Goal: Task Accomplishment & Management: Use online tool/utility

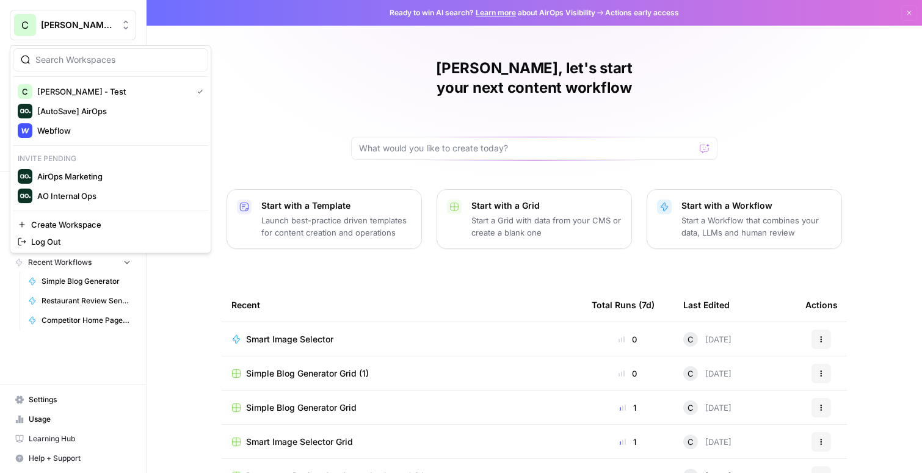
scroll to position [88, 0]
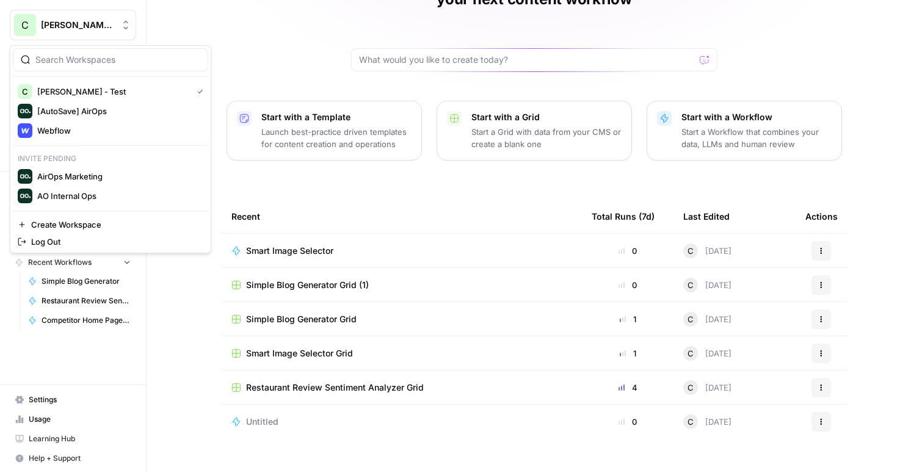
click at [51, 31] on button "[PERSON_NAME] - Test" at bounding box center [73, 25] width 126 height 31
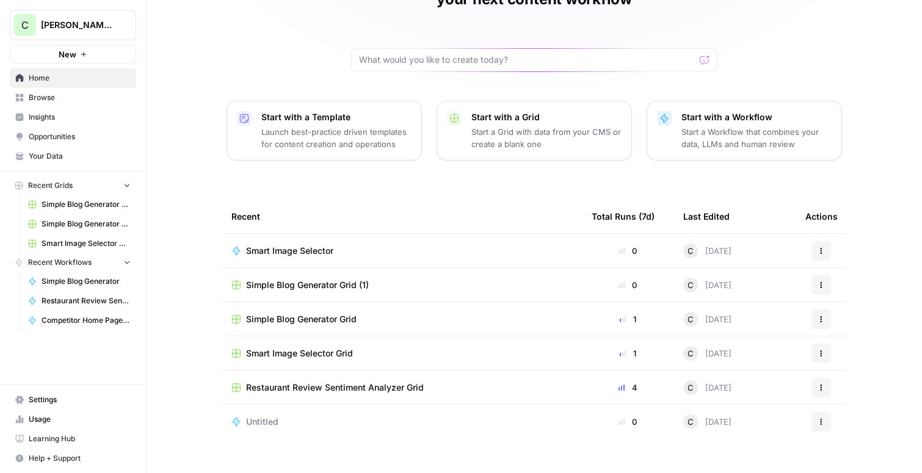
click at [84, 52] on icon "button" at bounding box center [83, 54] width 7 height 7
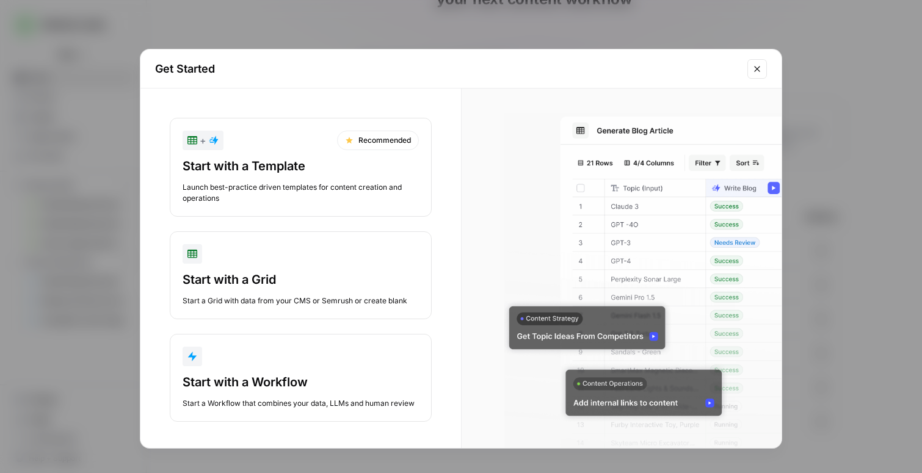
click at [309, 175] on div "Start with a Template Launch best-practice driven templates for content creatio…" at bounding box center [300, 180] width 236 height 46
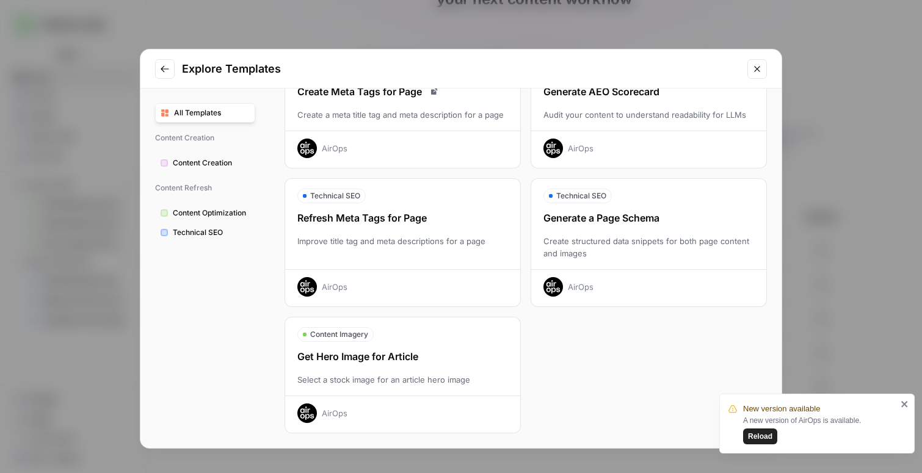
scroll to position [0, 0]
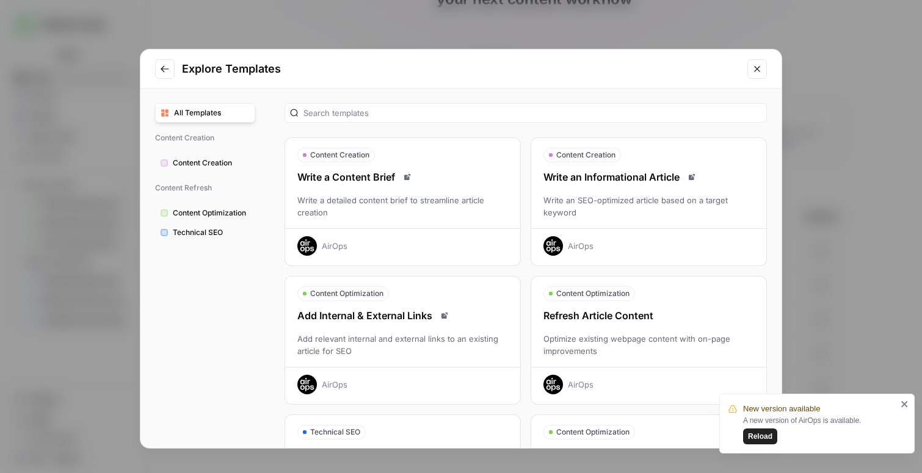
click at [576, 187] on div "Write an Informational Article Write an SEO-optimized article based on a target…" at bounding box center [648, 213] width 235 height 86
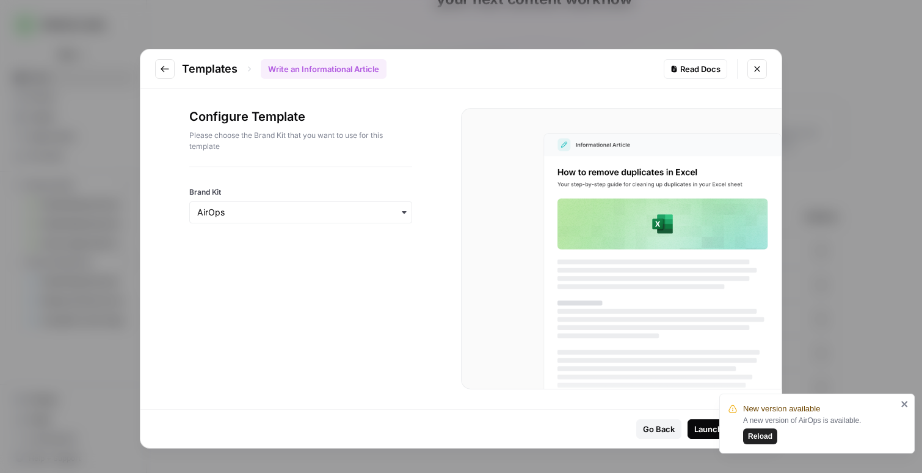
click at [706, 427] on div "Launch Template" at bounding box center [727, 429] width 66 height 12
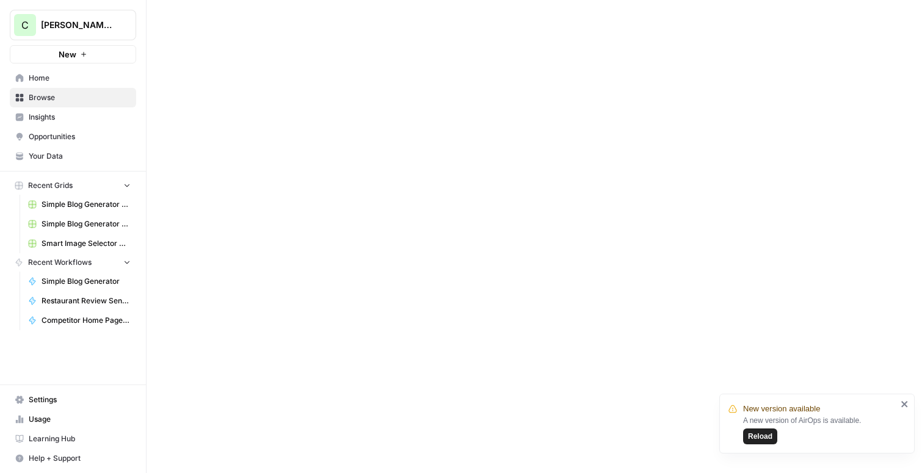
click at [907, 401] on icon "close" at bounding box center [904, 404] width 9 height 10
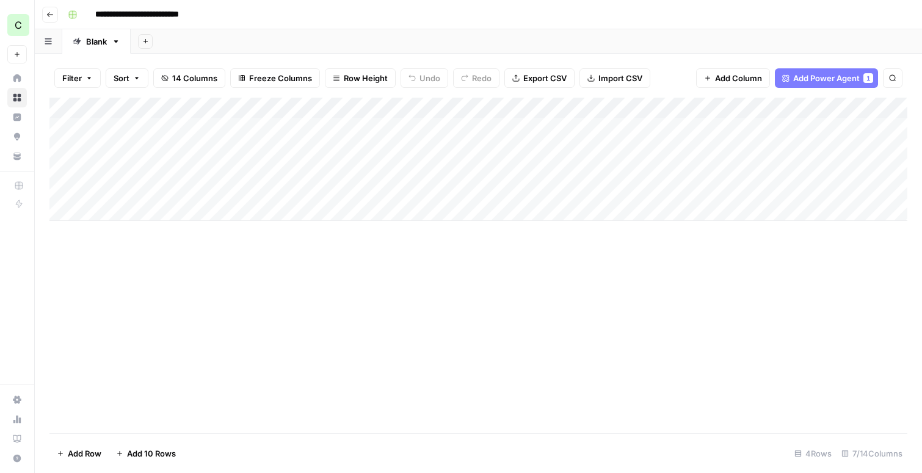
click at [342, 109] on div "Add Column" at bounding box center [477, 159] width 857 height 123
click at [301, 335] on div "Add Column" at bounding box center [477, 266] width 857 height 336
click at [588, 105] on div "Add Column" at bounding box center [477, 159] width 857 height 123
click at [369, 106] on div "Add Column" at bounding box center [477, 159] width 857 height 123
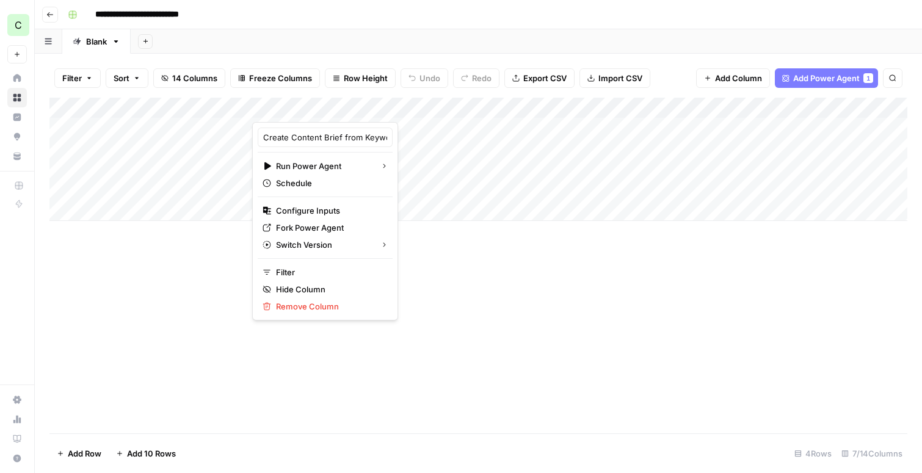
click at [410, 109] on div at bounding box center [344, 110] width 184 height 24
click at [411, 110] on div at bounding box center [344, 110] width 184 height 24
click at [435, 316] on div "Add Column" at bounding box center [477, 266] width 857 height 336
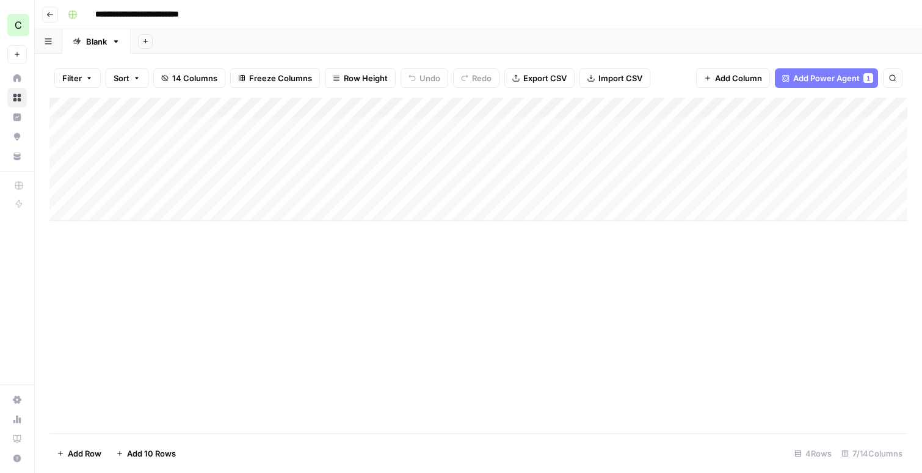
click at [413, 108] on div "Add Column" at bounding box center [477, 159] width 857 height 123
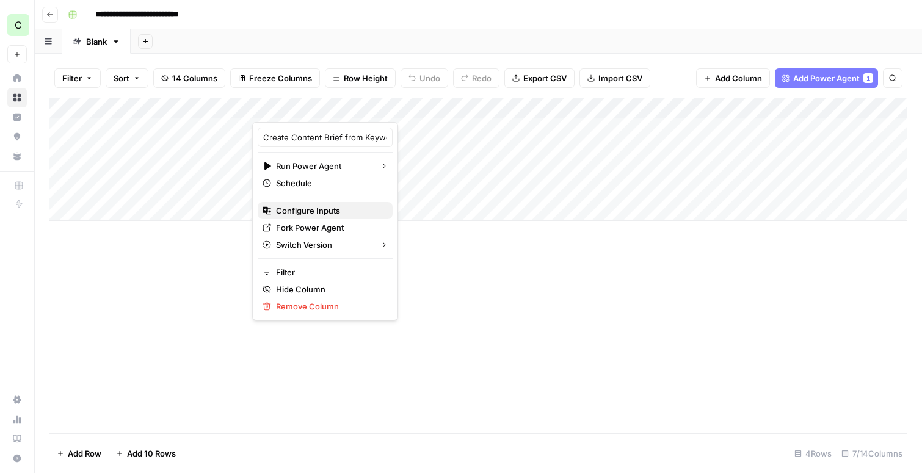
click at [330, 209] on span "Configure Inputs" at bounding box center [329, 210] width 107 height 12
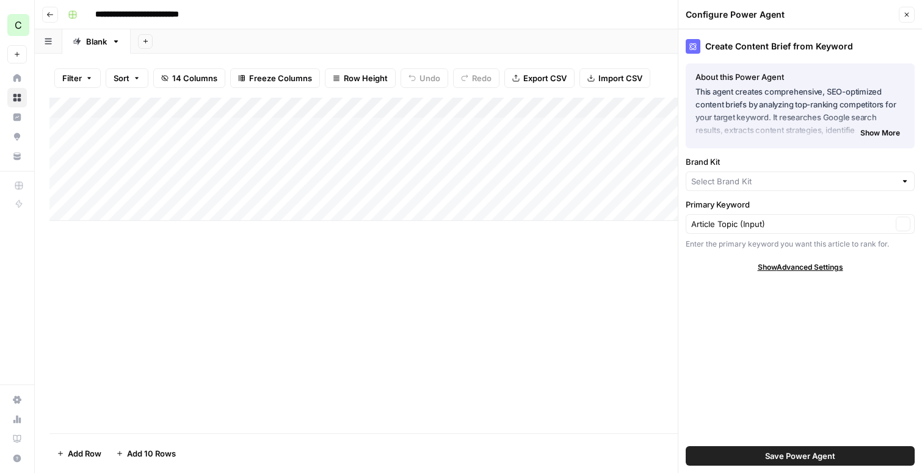
type input "AirOps"
click at [903, 16] on icon "button" at bounding box center [906, 14] width 7 height 7
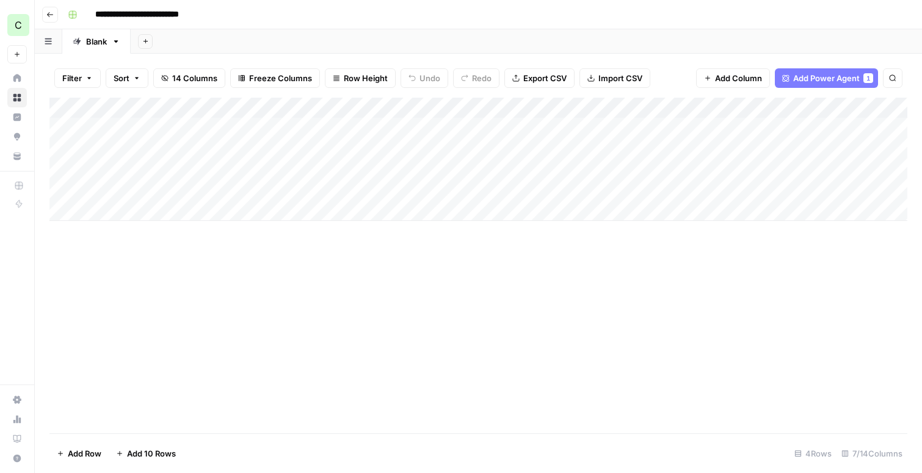
click at [410, 107] on div "Add Column" at bounding box center [477, 159] width 857 height 123
click at [381, 267] on div "Add Column" at bounding box center [477, 266] width 857 height 336
click at [333, 109] on div "Add Column" at bounding box center [477, 159] width 857 height 123
click at [463, 195] on div "Add Column" at bounding box center [477, 159] width 857 height 123
click at [332, 124] on div "Add Column" at bounding box center [477, 159] width 857 height 123
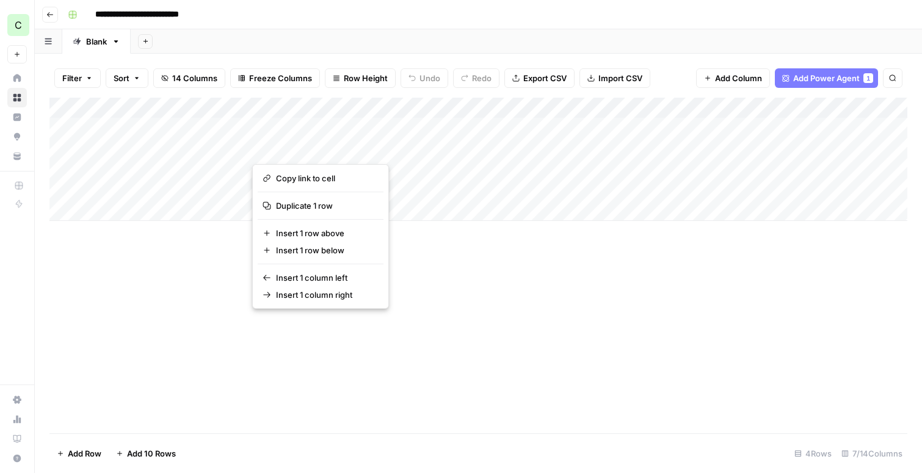
click at [475, 303] on div "Add Column" at bounding box center [477, 266] width 857 height 336
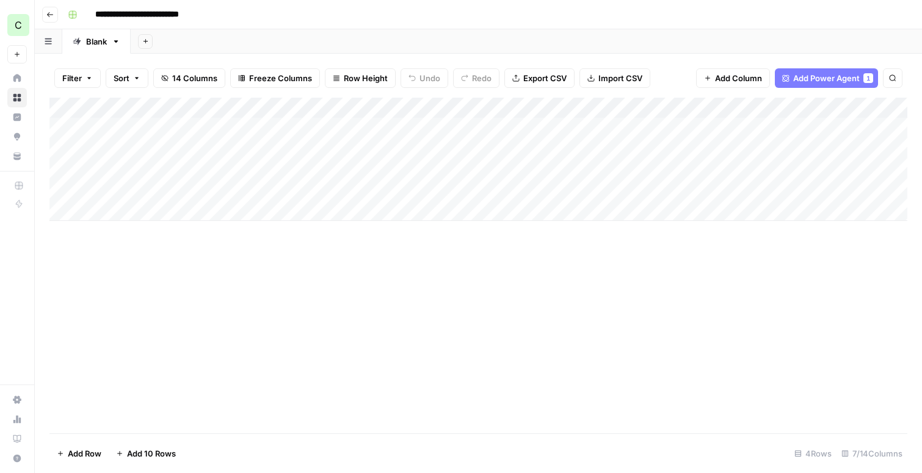
click at [299, 130] on div "Add Column" at bounding box center [477, 159] width 857 height 123
click at [425, 128] on div "Add Column" at bounding box center [477, 159] width 857 height 123
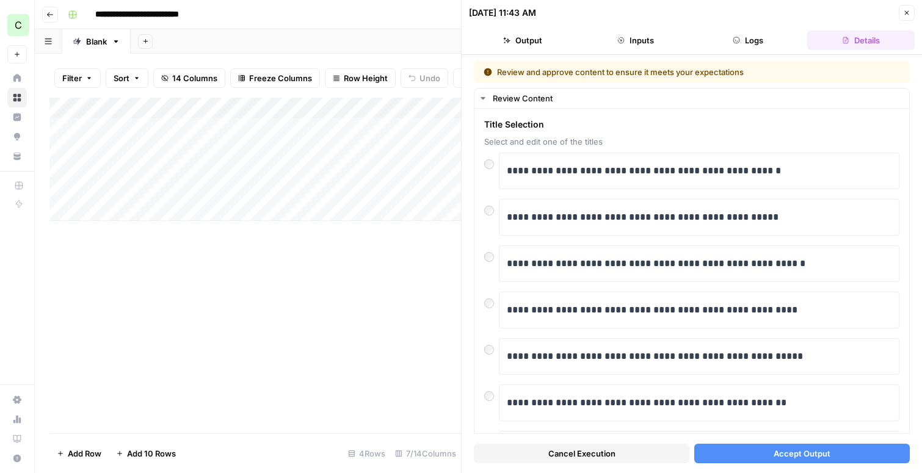
click at [906, 11] on icon "button" at bounding box center [906, 12] width 7 height 7
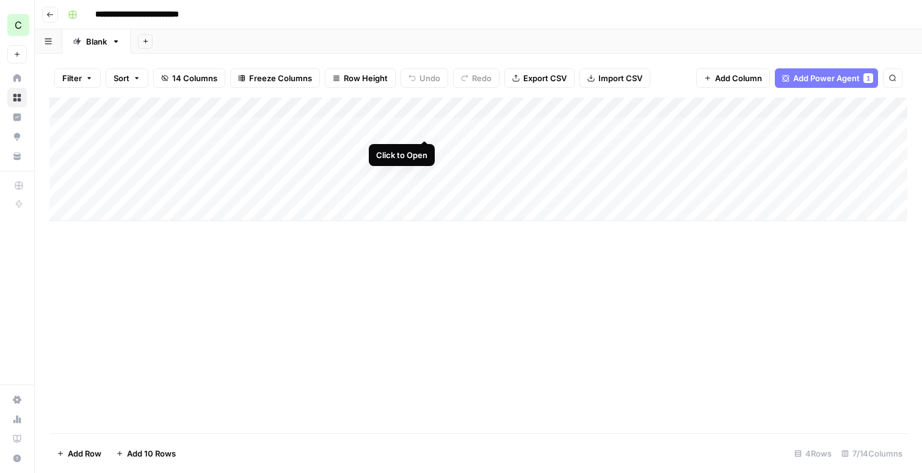
click at [422, 124] on div "Add Column" at bounding box center [477, 159] width 857 height 123
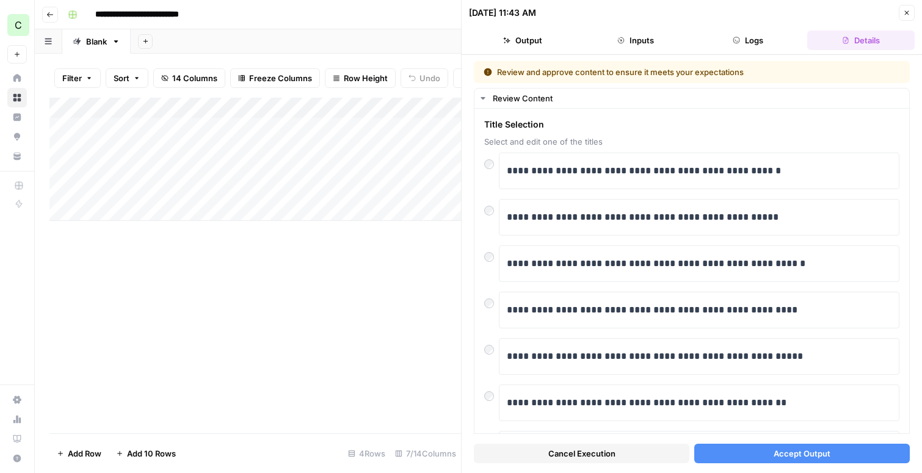
click at [907, 9] on icon "button" at bounding box center [906, 12] width 7 height 7
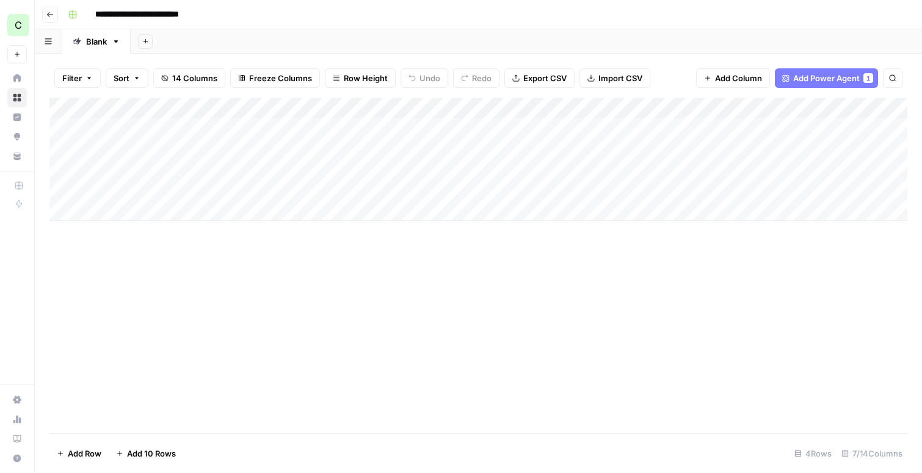
click at [331, 108] on div "Add Column" at bounding box center [477, 159] width 857 height 123
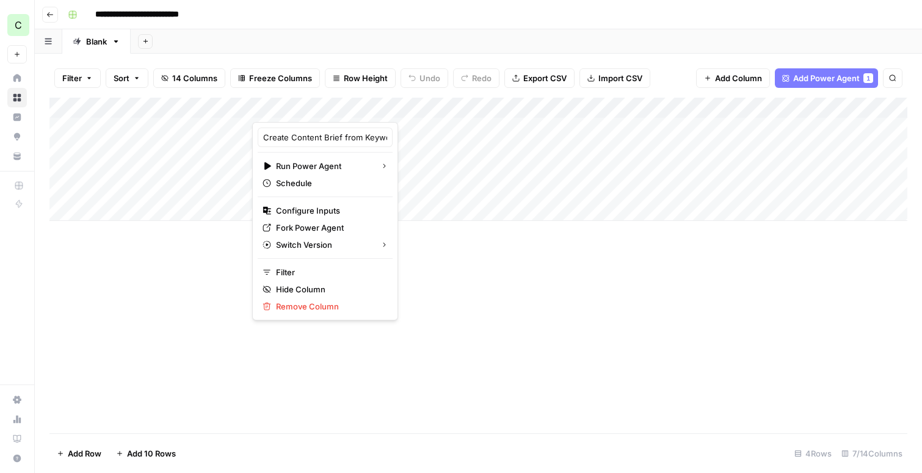
click at [303, 45] on div "Add Sheet" at bounding box center [526, 41] width 791 height 24
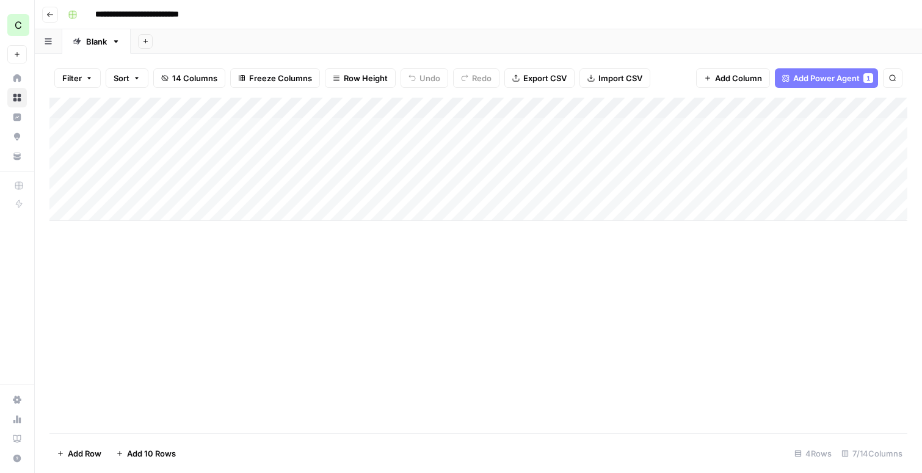
click at [49, 11] on icon "button" at bounding box center [49, 14] width 7 height 7
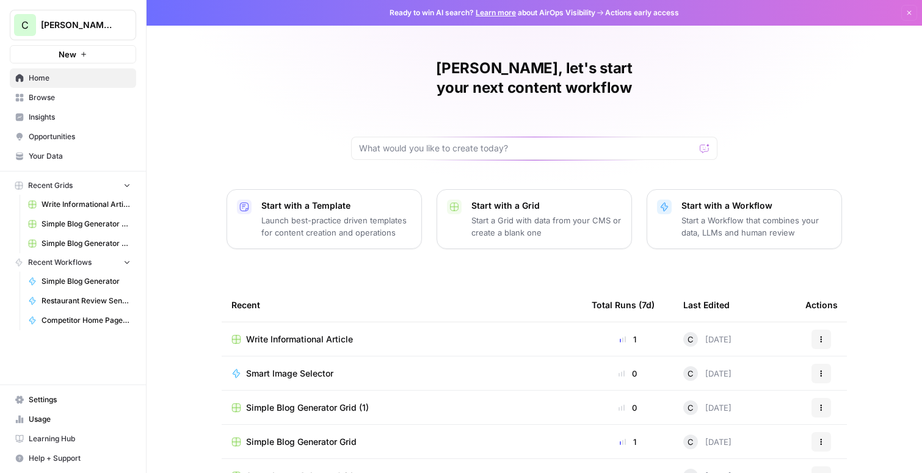
click at [313, 402] on span "Simple Blog Generator Grid (1)" at bounding box center [307, 408] width 123 height 12
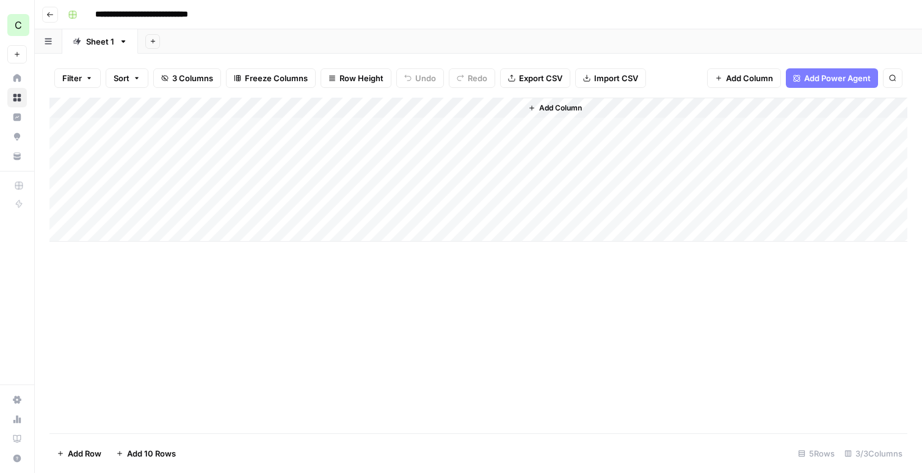
click at [496, 108] on div "Add Column" at bounding box center [477, 170] width 857 height 144
click at [566, 284] on div "Add Column" at bounding box center [477, 266] width 857 height 336
click at [495, 110] on div "Add Column" at bounding box center [477, 170] width 857 height 144
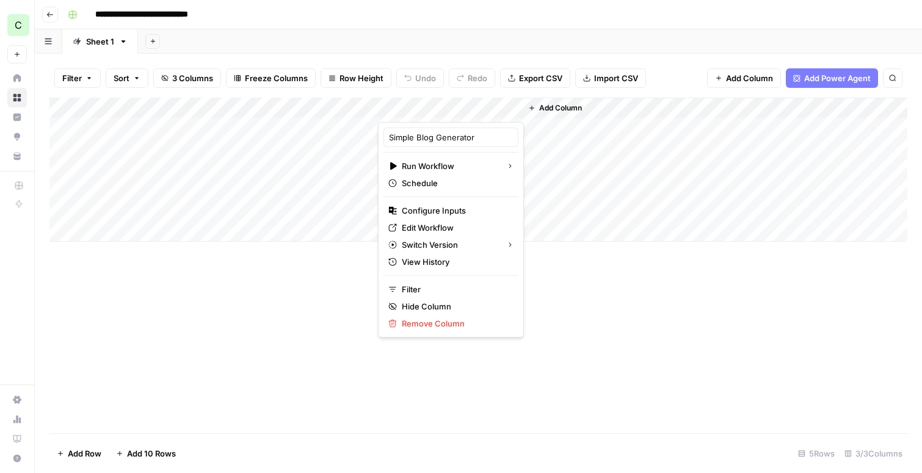
click at [251, 289] on div "Add Column" at bounding box center [477, 266] width 857 height 336
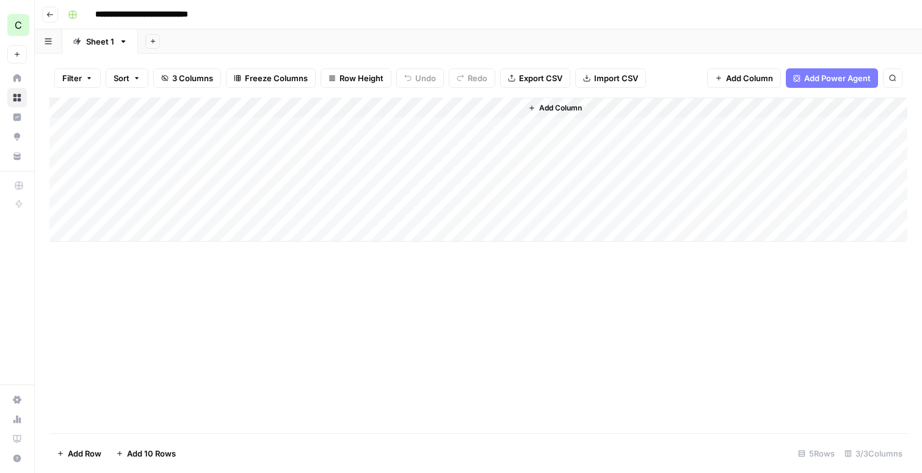
click at [54, 16] on button "Go back" at bounding box center [50, 15] width 16 height 16
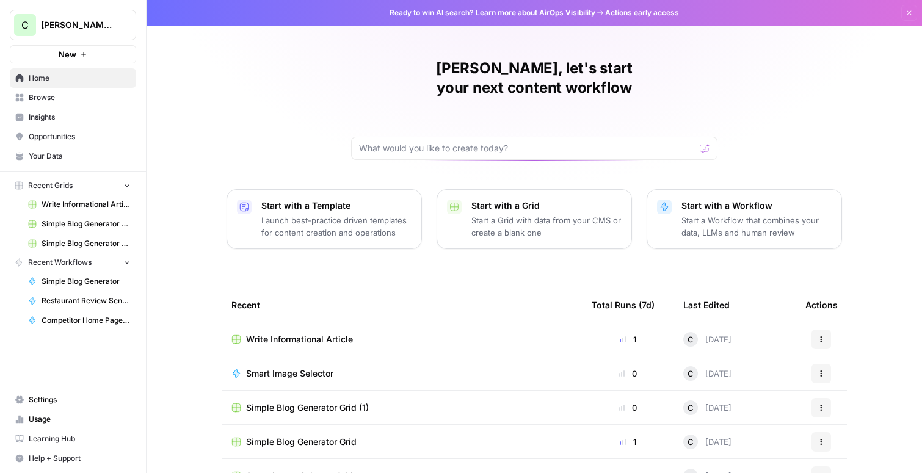
click at [284, 333] on span "Write Informational Article" at bounding box center [299, 339] width 107 height 12
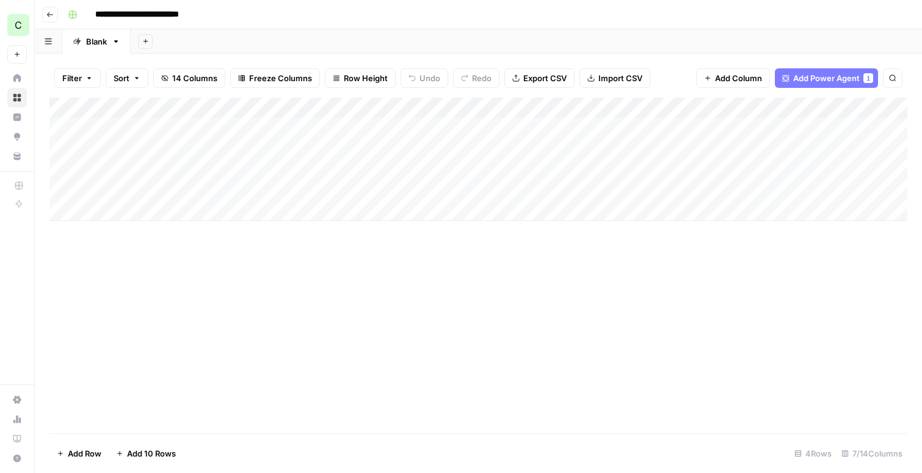
click at [411, 107] on div "Add Column" at bounding box center [477, 159] width 857 height 123
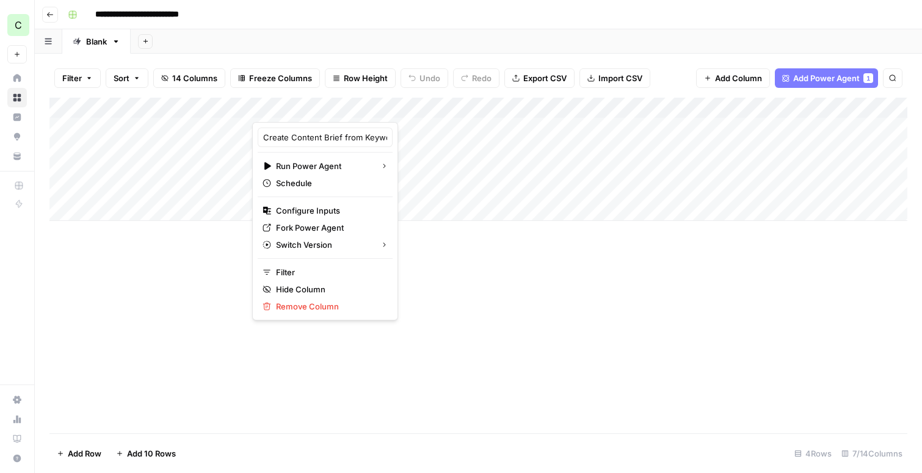
click at [275, 378] on div "Add Column" at bounding box center [477, 266] width 857 height 336
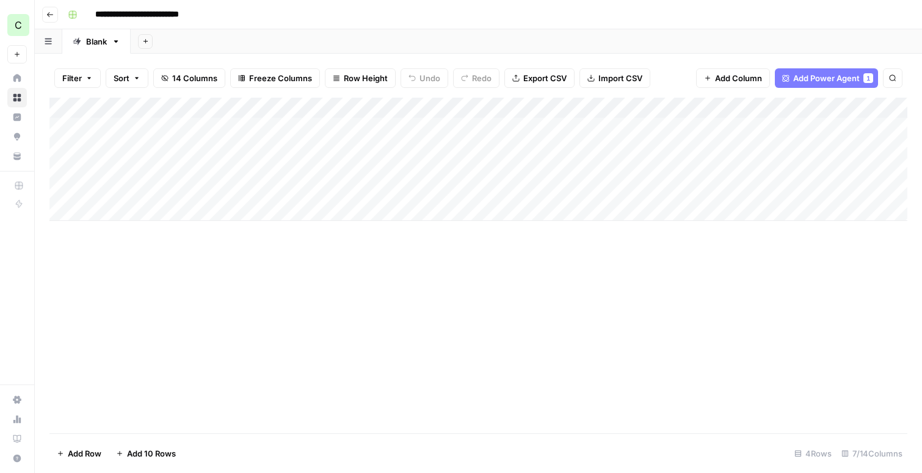
click at [262, 107] on div "Add Column" at bounding box center [477, 159] width 857 height 123
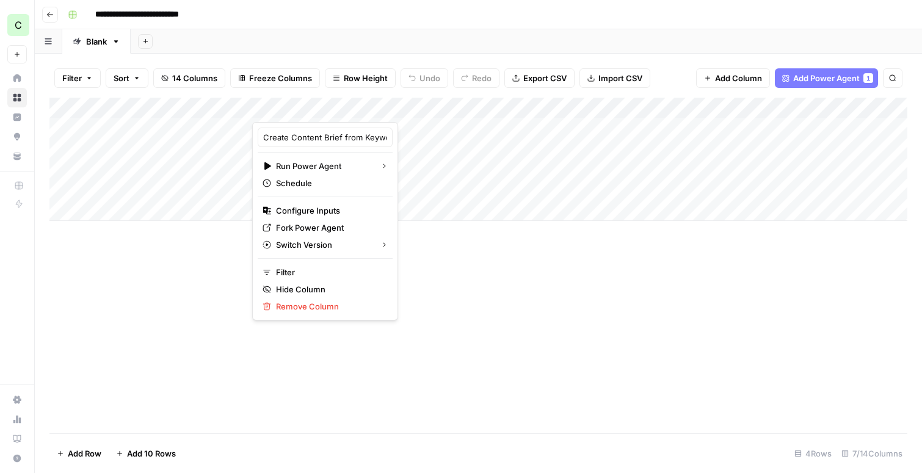
click at [392, 372] on div "Add Column" at bounding box center [477, 266] width 857 height 336
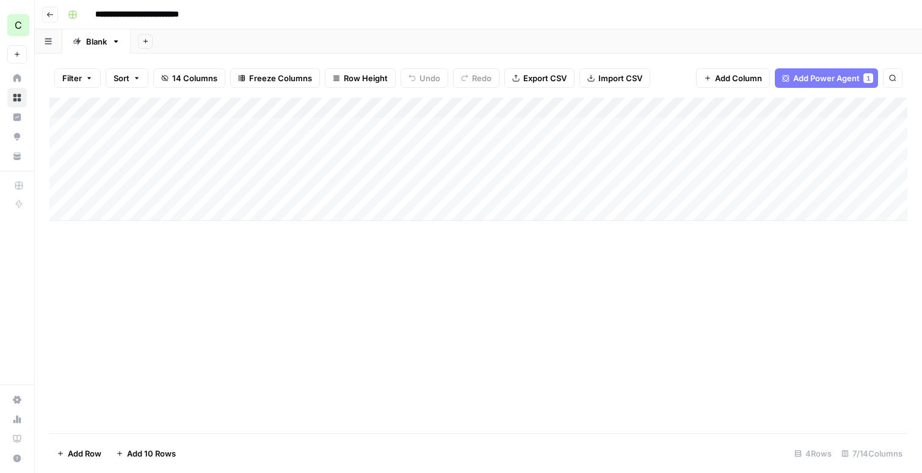
click at [496, 106] on div "Add Column" at bounding box center [477, 159] width 857 height 123
click at [558, 317] on div "Add Column" at bounding box center [477, 266] width 857 height 336
click at [611, 108] on div "Add Column" at bounding box center [477, 159] width 857 height 123
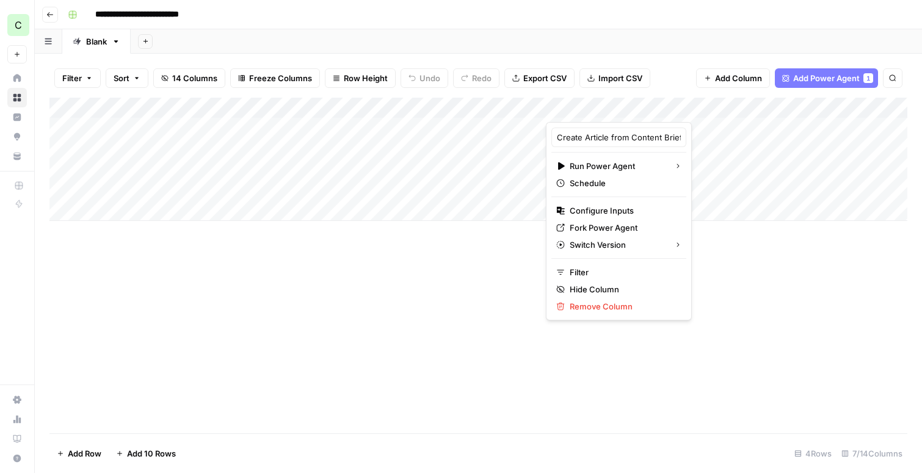
click at [325, 104] on div "Add Column" at bounding box center [477, 159] width 857 height 123
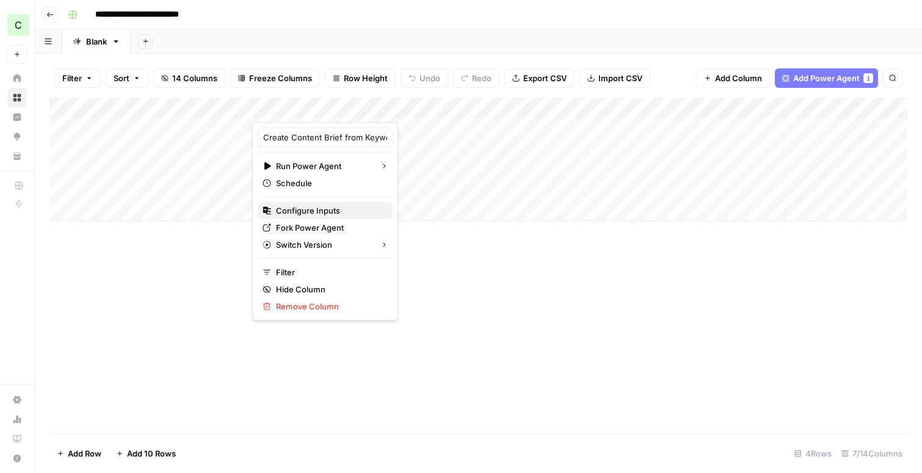
click at [292, 208] on span "Configure Inputs" at bounding box center [329, 210] width 107 height 12
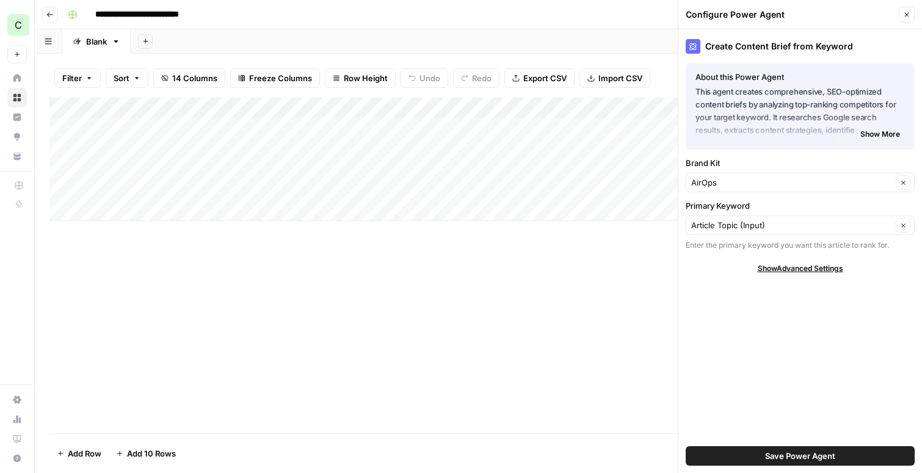
click at [909, 14] on icon "button" at bounding box center [906, 14] width 7 height 7
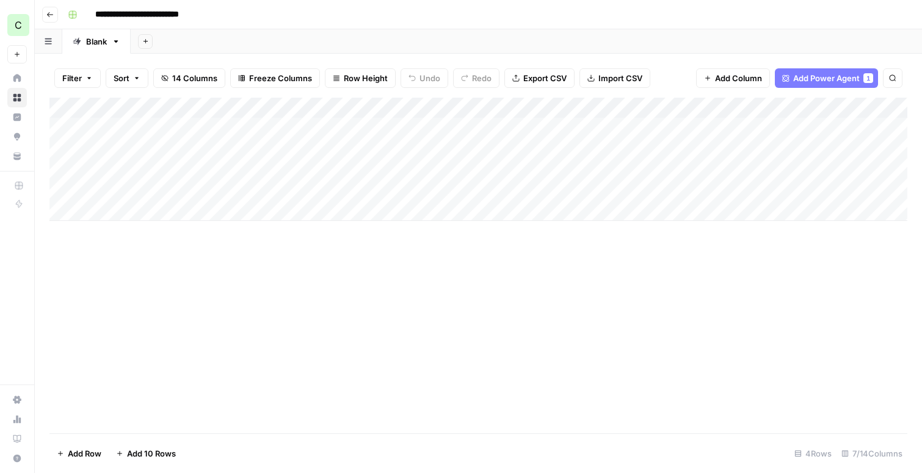
click at [52, 15] on icon "button" at bounding box center [49, 14] width 7 height 7
